Goal: Navigation & Orientation: Find specific page/section

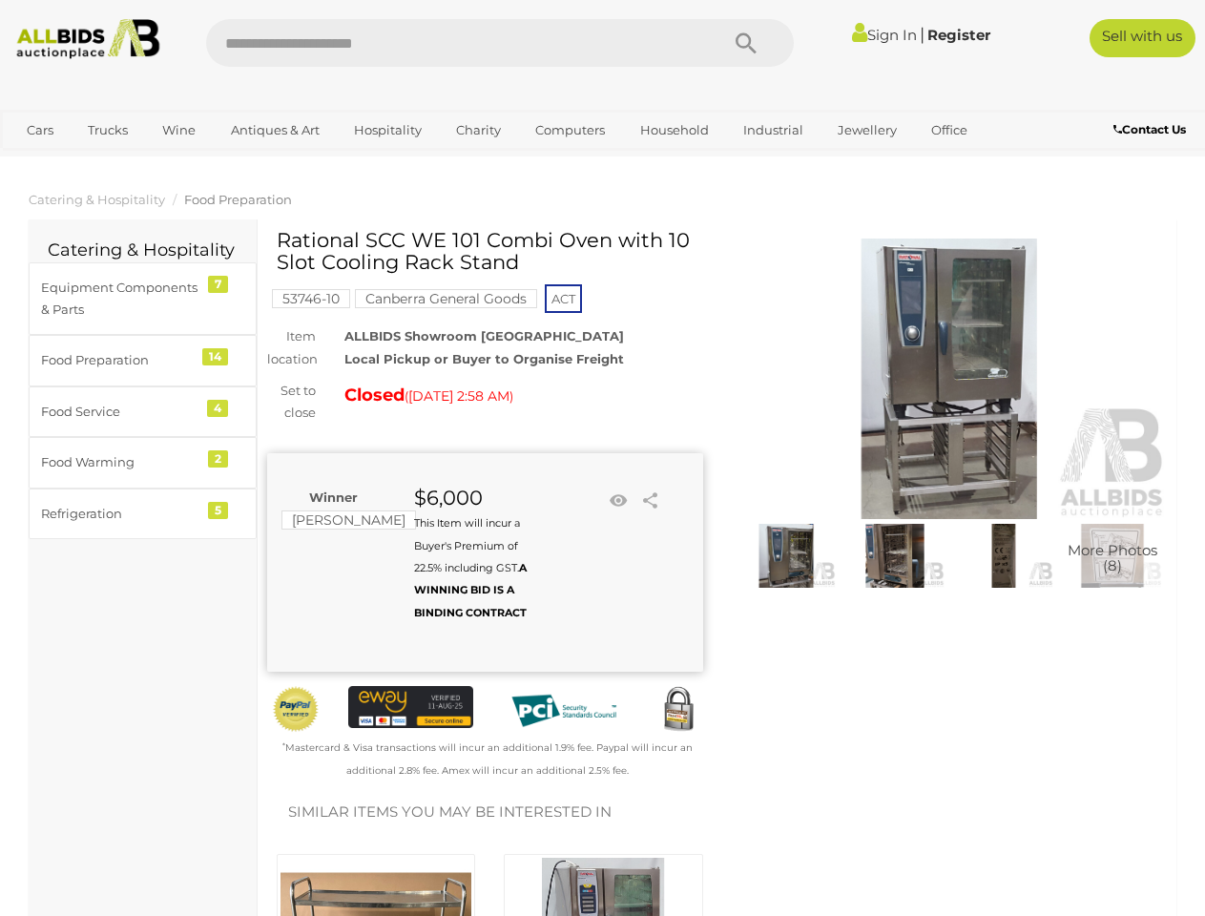
click at [602, 458] on div "Winner [PERSON_NAME] $6,000 This Item will incur a Buyer's Premium of 22.5% inc…" at bounding box center [485, 562] width 436 height 218
click at [746, 43] on icon "Search" at bounding box center [745, 44] width 21 height 29
click at [40, 130] on link "Cars" at bounding box center [40, 129] width 52 height 31
click at [108, 130] on link "Trucks" at bounding box center [107, 129] width 65 height 31
click at [178, 130] on link "Wine" at bounding box center [179, 129] width 58 height 31
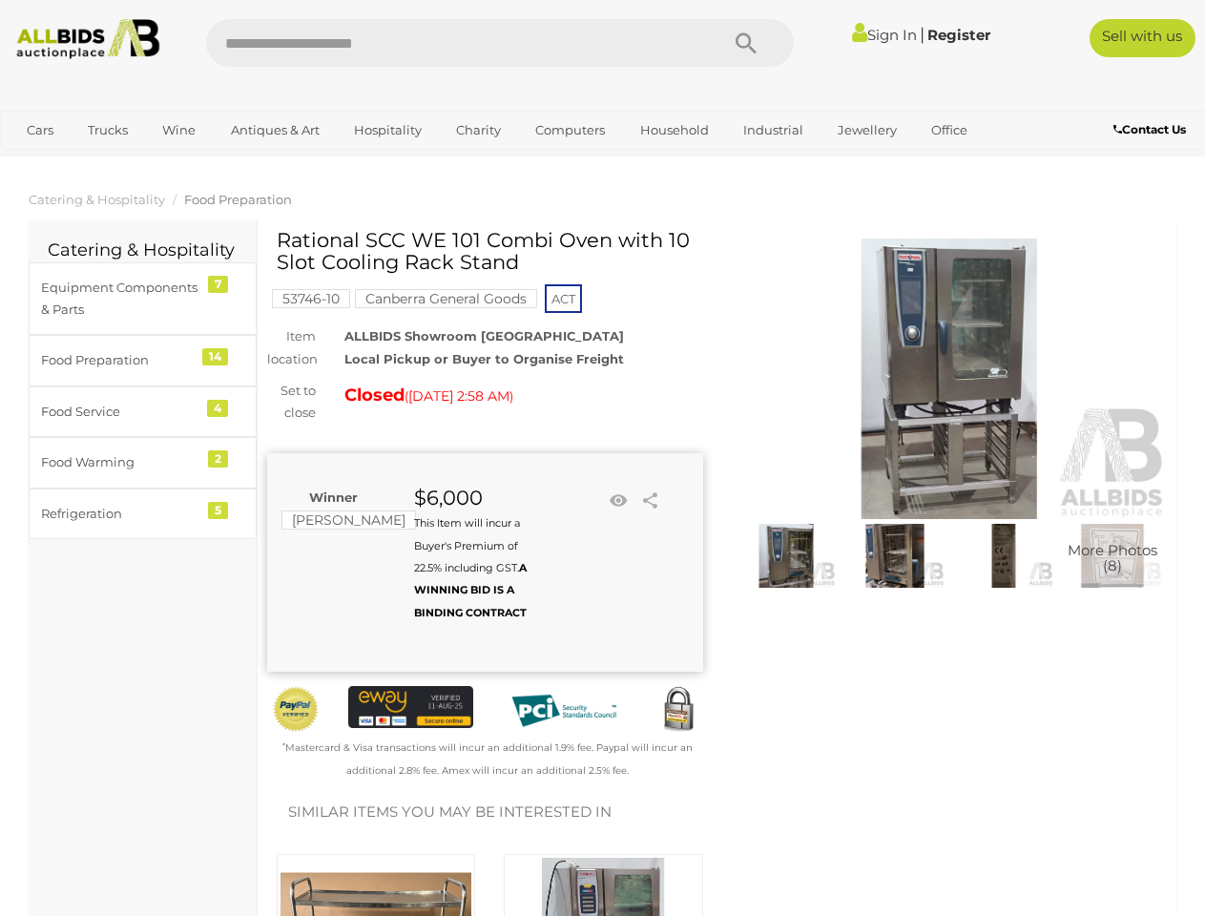
click at [274, 130] on link "Antiques & Art" at bounding box center [275, 129] width 114 height 31
click at [386, 130] on link "Hospitality" at bounding box center [388, 129] width 93 height 31
click at [477, 130] on link "Charity" at bounding box center [479, 129] width 70 height 31
click at [568, 130] on link "Computers" at bounding box center [570, 129] width 94 height 31
click at [672, 130] on link "Household" at bounding box center [674, 129] width 93 height 31
